Goal: Transaction & Acquisition: Purchase product/service

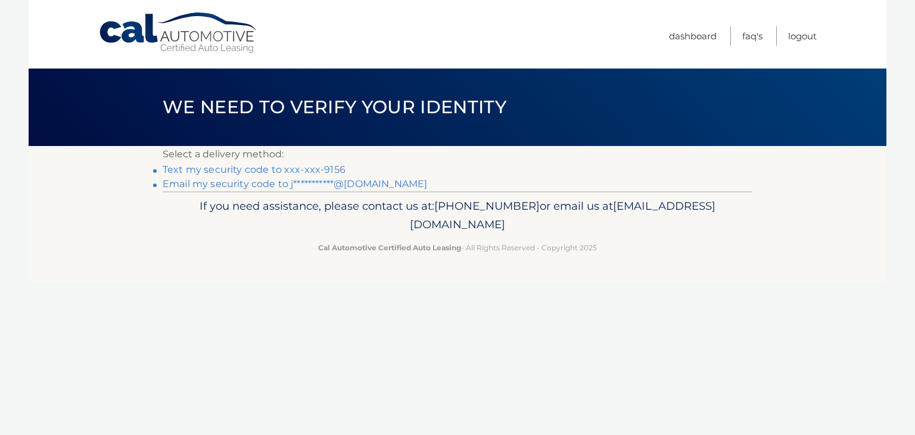
click at [319, 165] on link "Text my security code to xxx-xxx-9156" at bounding box center [254, 169] width 183 height 11
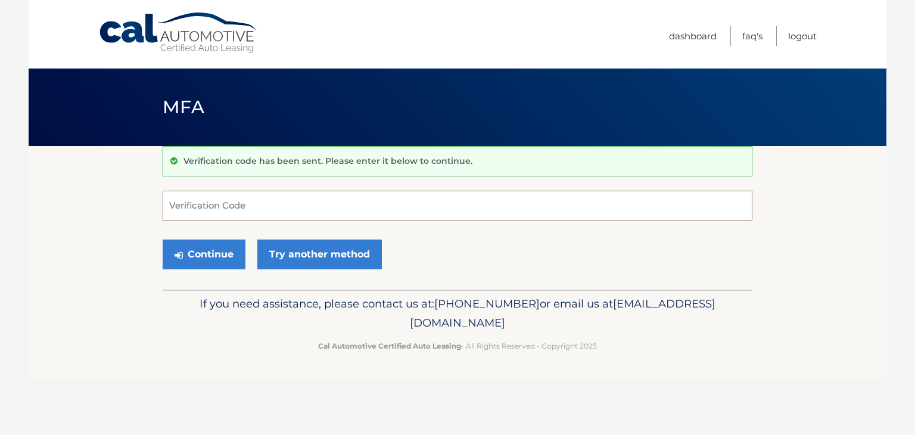
click at [246, 203] on input "Verification Code" at bounding box center [458, 206] width 590 height 30
type input "745653"
click at [209, 251] on button "Continue" at bounding box center [204, 254] width 83 height 30
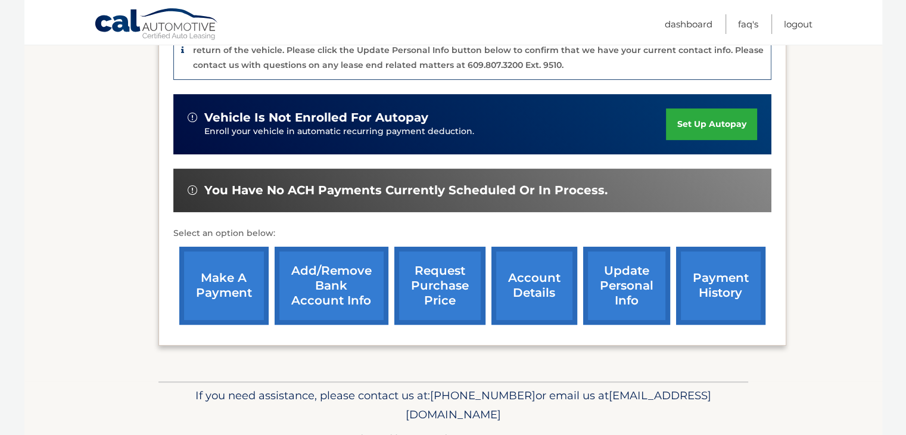
scroll to position [357, 0]
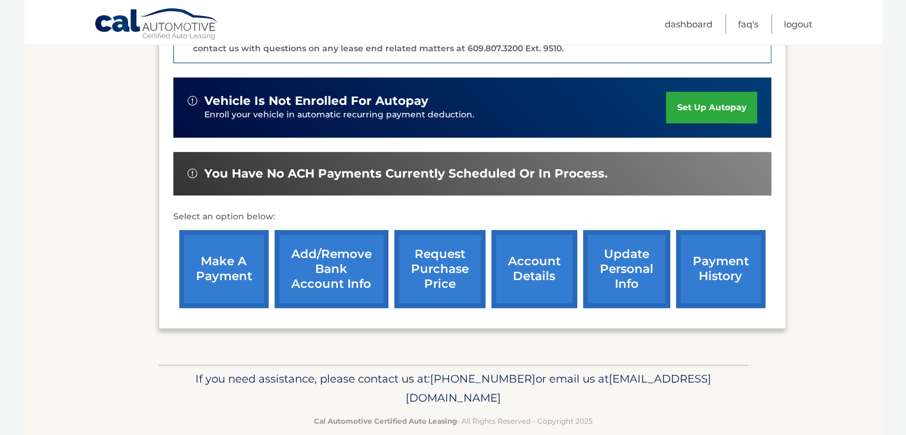
click at [238, 256] on link "make a payment" at bounding box center [223, 269] width 89 height 78
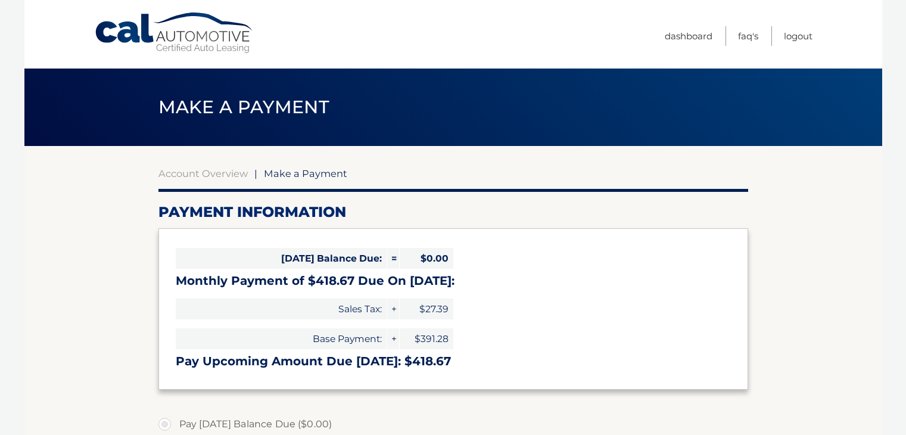
select select "MTE2ZGQyMjEtNGIyNy00ZmE2LTgwMzAtZGI3YWViN2EzNzVk"
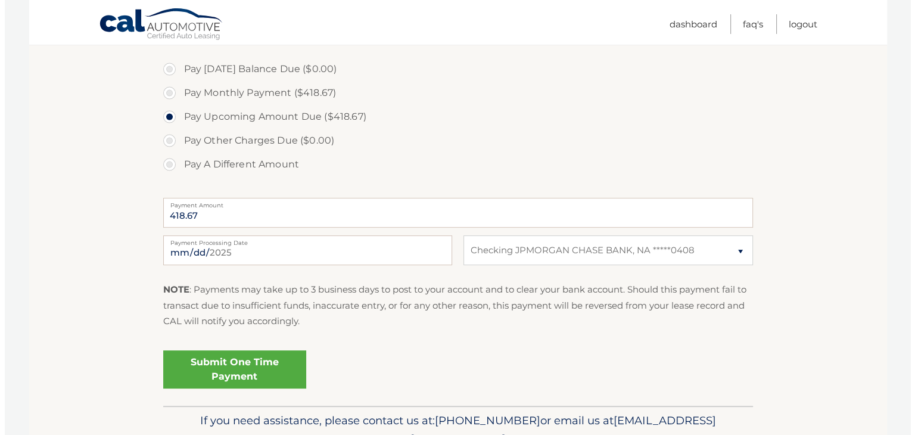
scroll to position [356, 0]
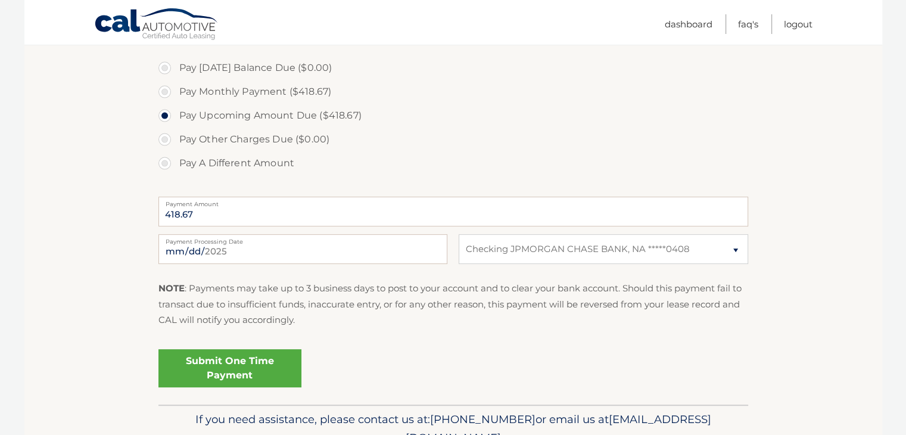
click at [270, 368] on link "Submit One Time Payment" at bounding box center [229, 368] width 143 height 38
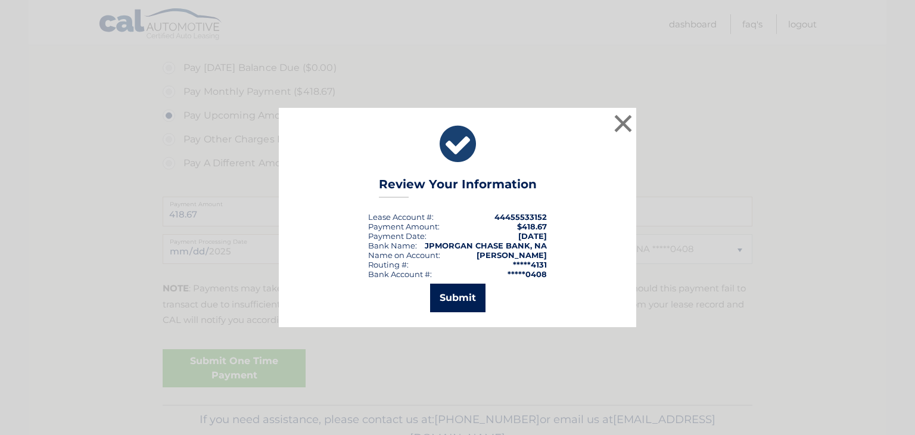
click at [450, 298] on button "Submit" at bounding box center [457, 298] width 55 height 29
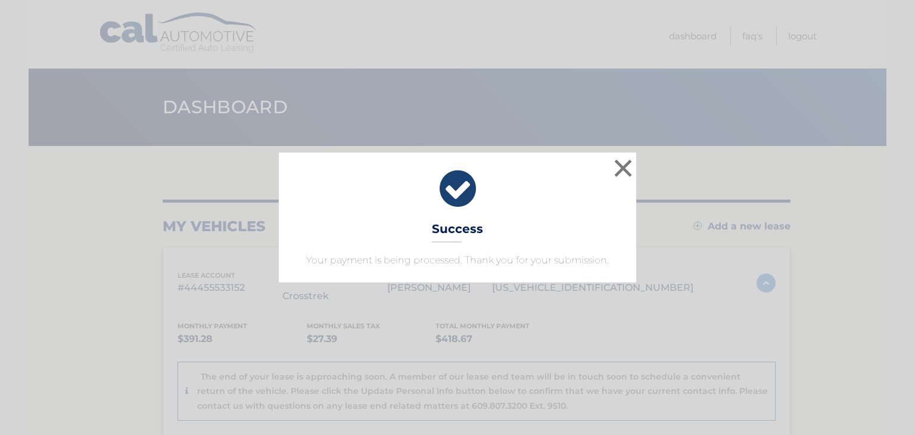
click at [610, 167] on icon at bounding box center [458, 188] width 328 height 43
click at [621, 167] on button "×" at bounding box center [623, 168] width 24 height 24
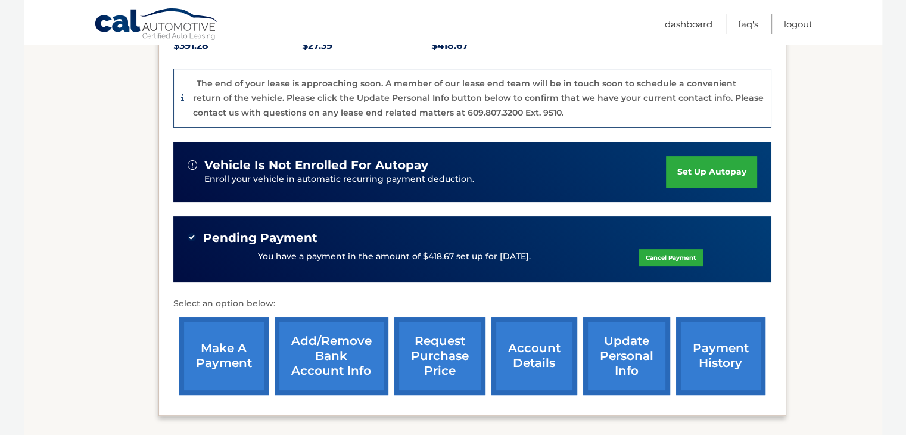
scroll to position [293, 0]
click at [521, 348] on link "account details" at bounding box center [534, 356] width 86 height 78
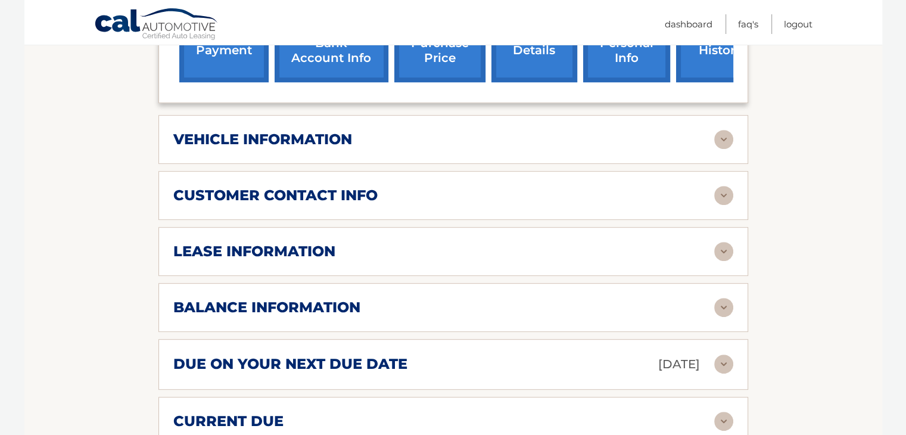
scroll to position [549, 0]
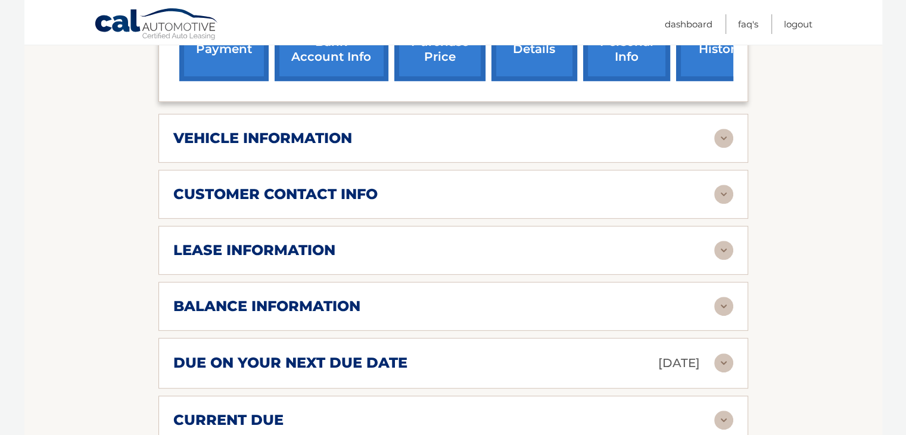
click at [718, 297] on img at bounding box center [723, 306] width 19 height 19
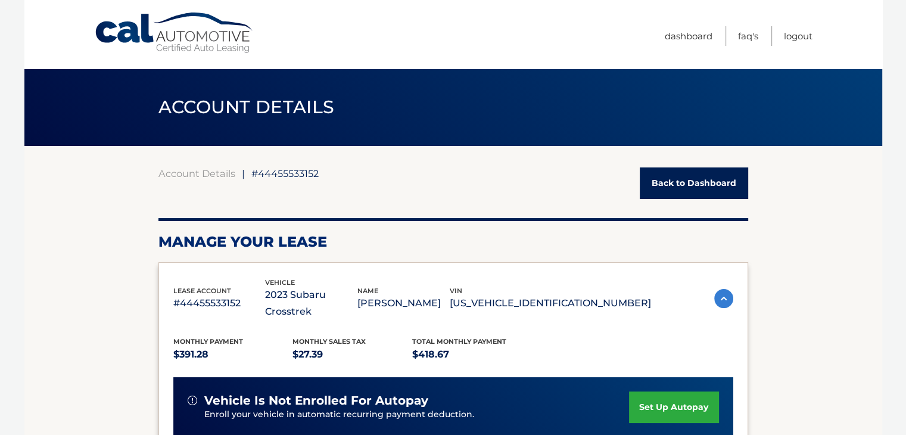
scroll to position [10, 0]
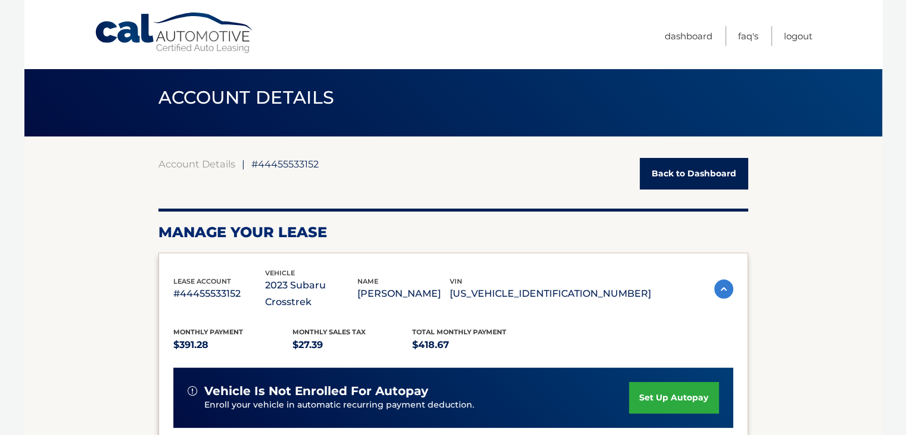
click at [701, 169] on link "Back to Dashboard" at bounding box center [694, 174] width 108 height 32
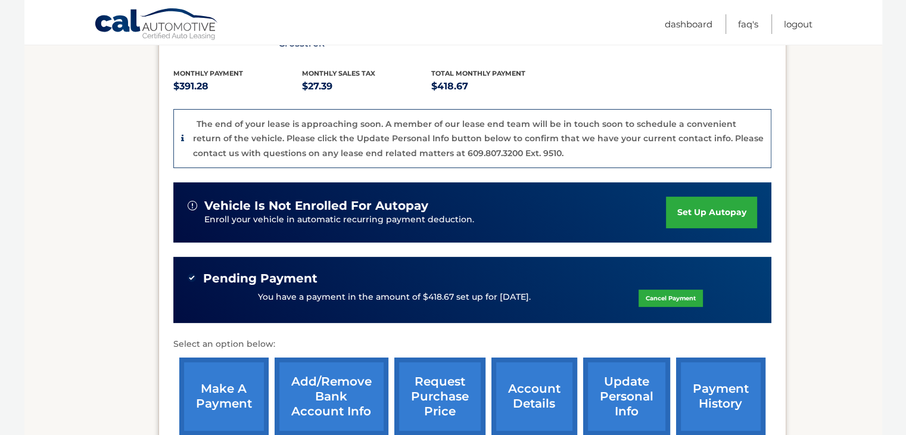
scroll to position [254, 0]
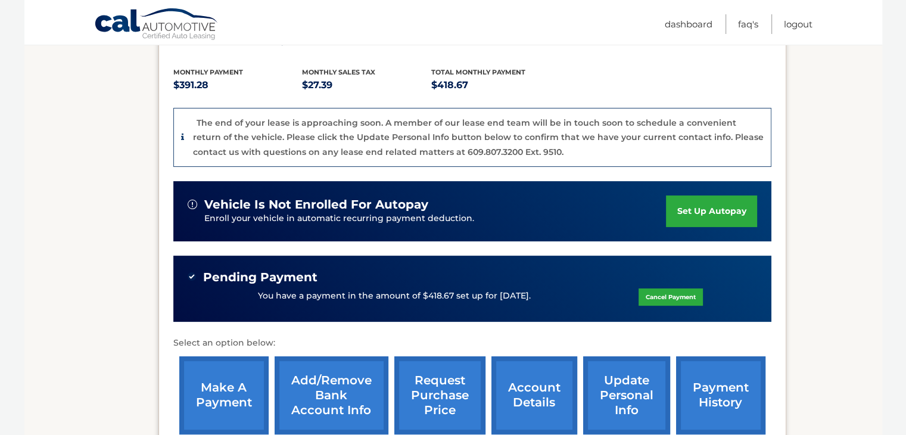
click at [708, 376] on link "payment history" at bounding box center [720, 395] width 89 height 78
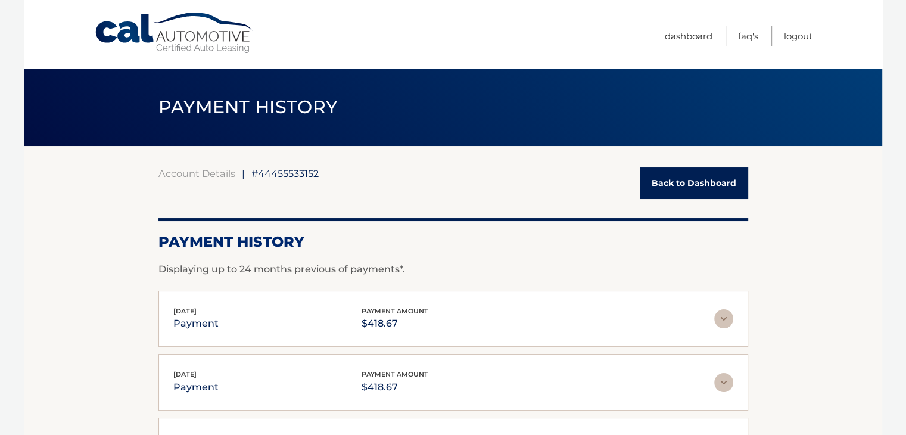
click at [698, 194] on link "Back to Dashboard" at bounding box center [694, 183] width 108 height 32
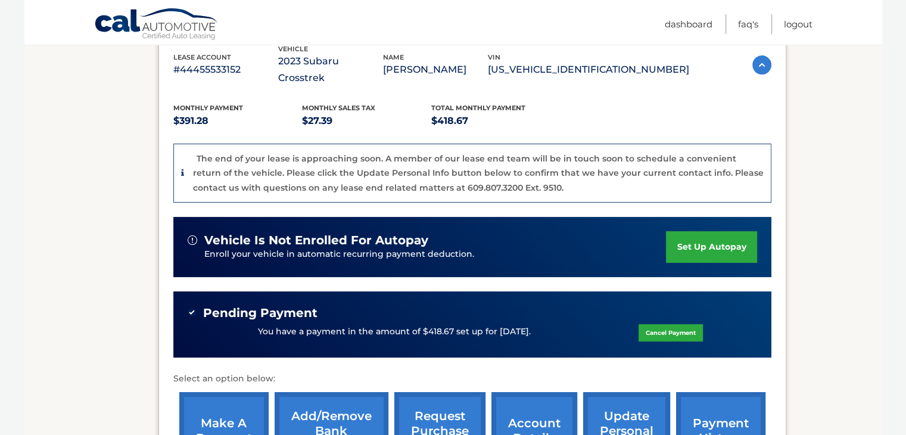
scroll to position [381, 0]
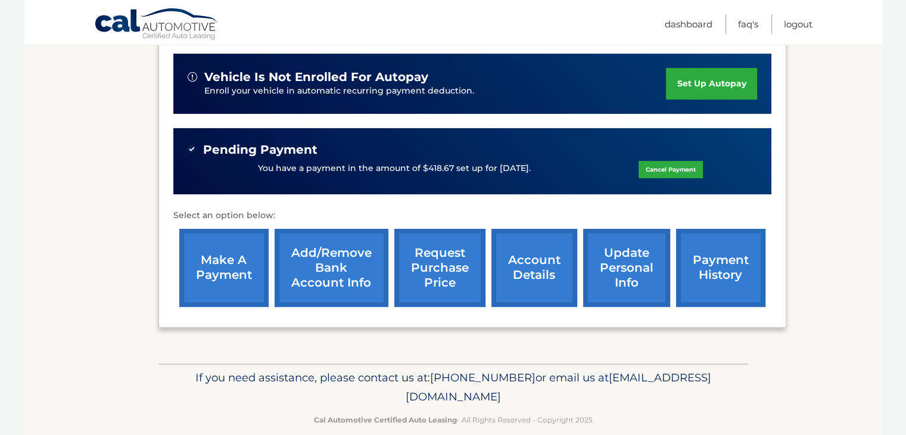
click at [226, 251] on link "make a payment" at bounding box center [223, 268] width 89 height 78
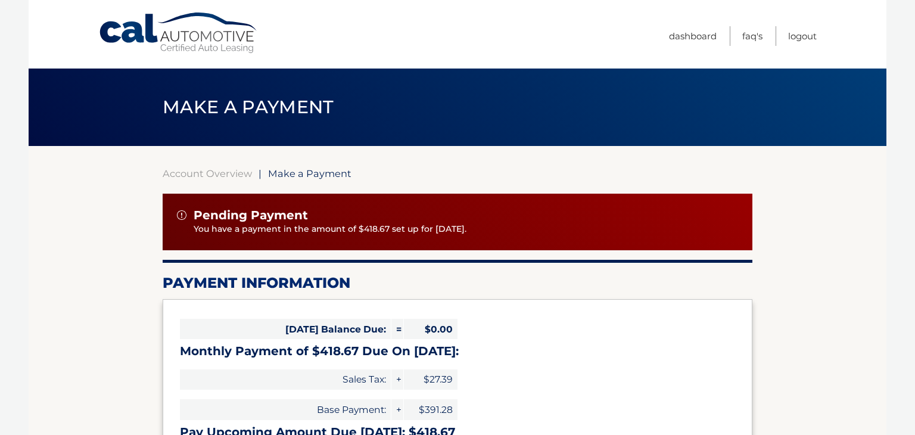
select select "MTE2ZGQyMjEtNGIyNy00ZmE2LTgwMzAtZGI3YWViN2EzNzVk"
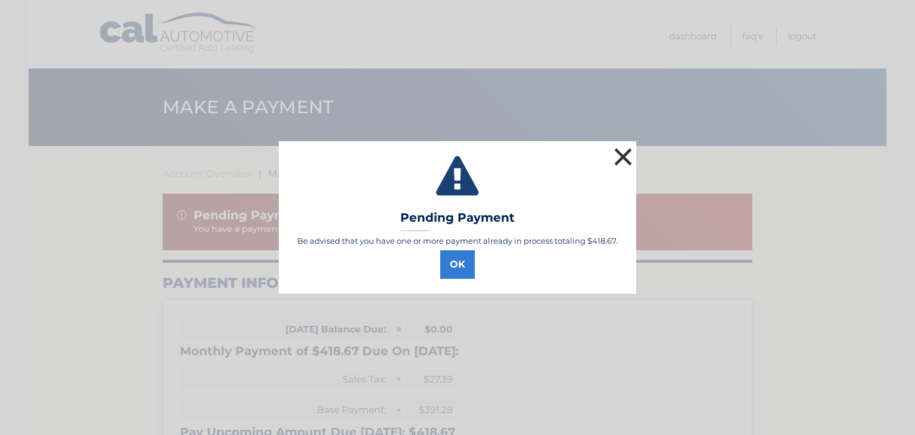
click at [621, 153] on button "×" at bounding box center [623, 157] width 24 height 24
